Goal: Navigation & Orientation: Go to known website

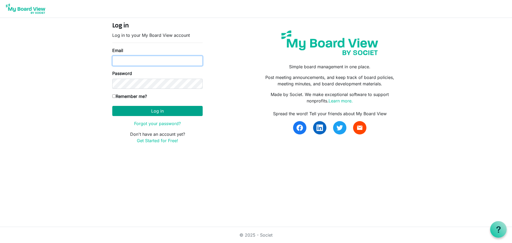
type input "paula@havenhousestl.org"
click at [172, 113] on button "Log in" at bounding box center [157, 111] width 90 height 10
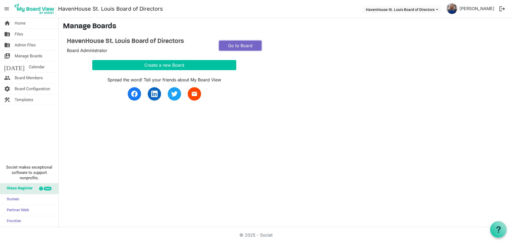
click at [240, 43] on link "Go to Board" at bounding box center [240, 46] width 43 height 10
